Goal: Information Seeking & Learning: Learn about a topic

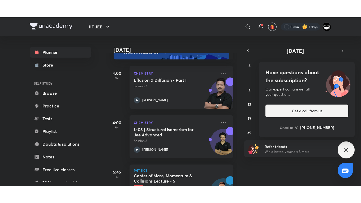
scroll to position [13, 0]
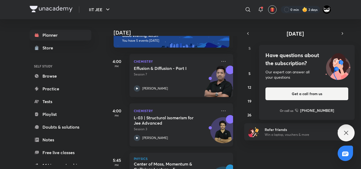
click at [164, 125] on h5 "L-03 | Structural isomerism for Jee Advanced" at bounding box center [167, 120] width 66 height 11
